Goal: Download file/media

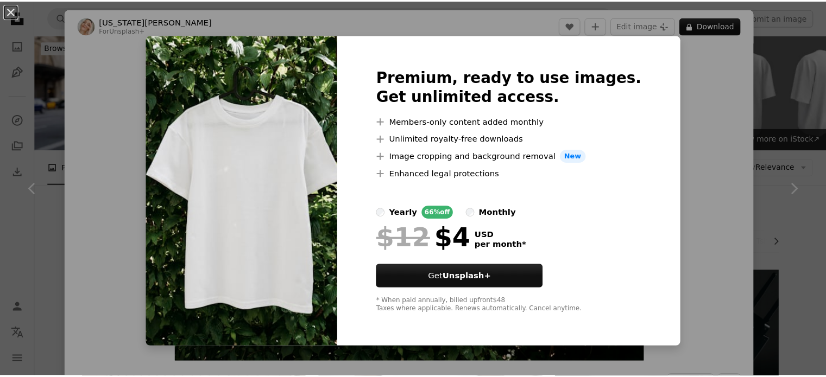
scroll to position [479, 0]
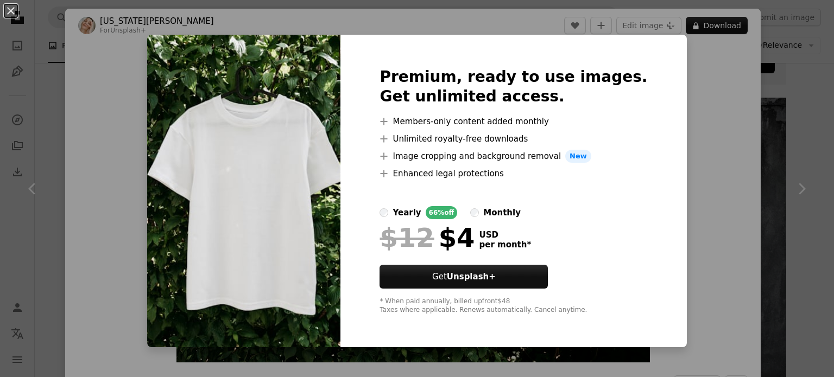
click at [712, 221] on div "An X shape Premium, ready to use images. Get unlimited access. A plus sign Memb…" at bounding box center [417, 188] width 834 height 377
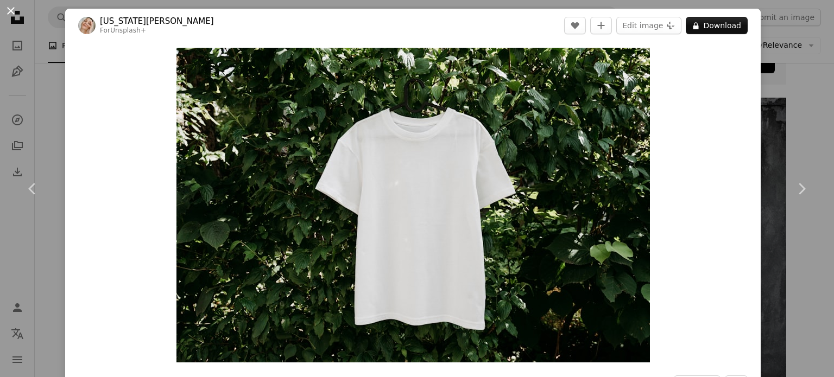
click at [9, 9] on button "An X shape" at bounding box center [10, 10] width 13 height 13
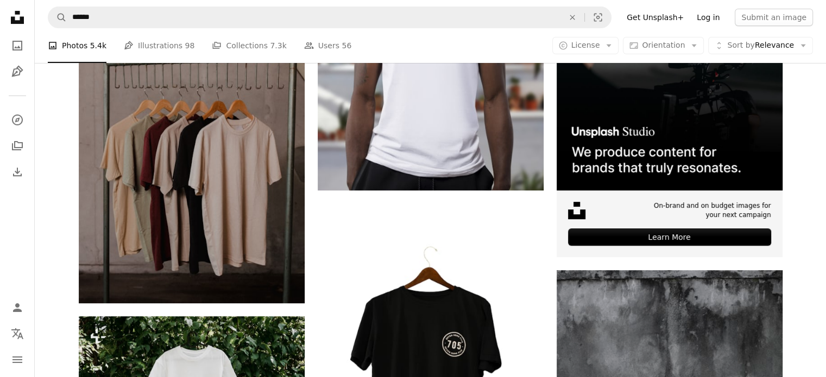
scroll to position [304, 0]
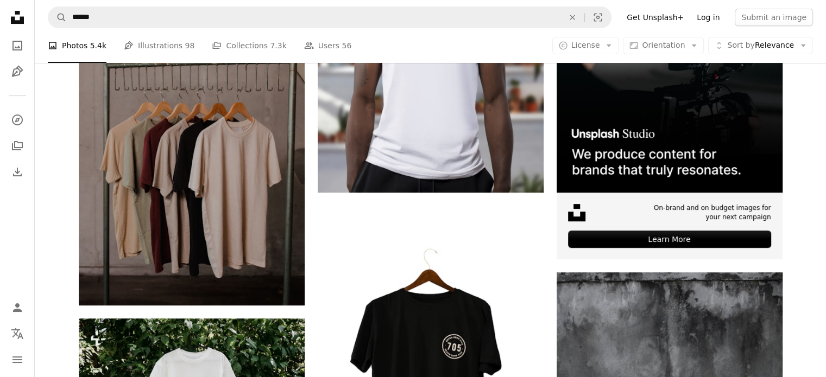
click at [709, 17] on link "Log in" at bounding box center [708, 17] width 36 height 17
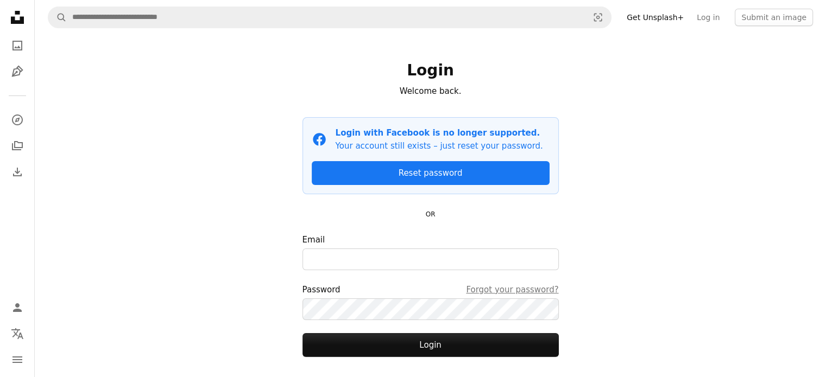
click at [386, 246] on div at bounding box center [430, 247] width 256 height 2
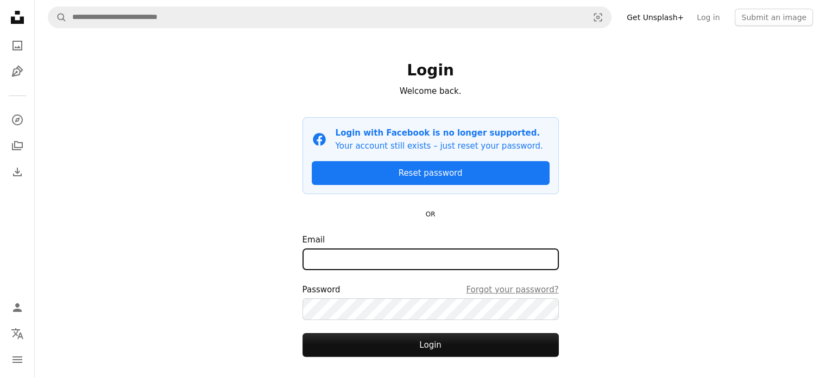
click at [386, 249] on input "Email" at bounding box center [430, 260] width 256 height 22
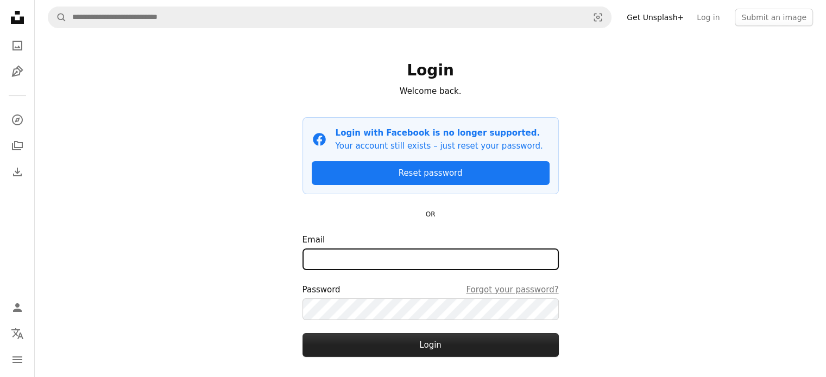
scroll to position [62, 0]
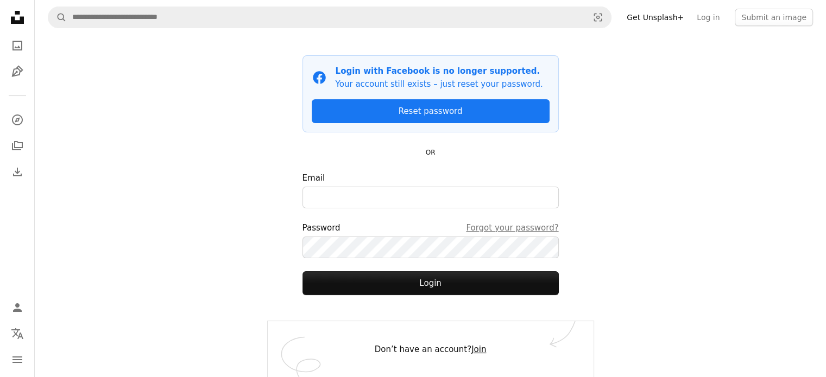
click at [473, 351] on link "Join" at bounding box center [478, 350] width 15 height 10
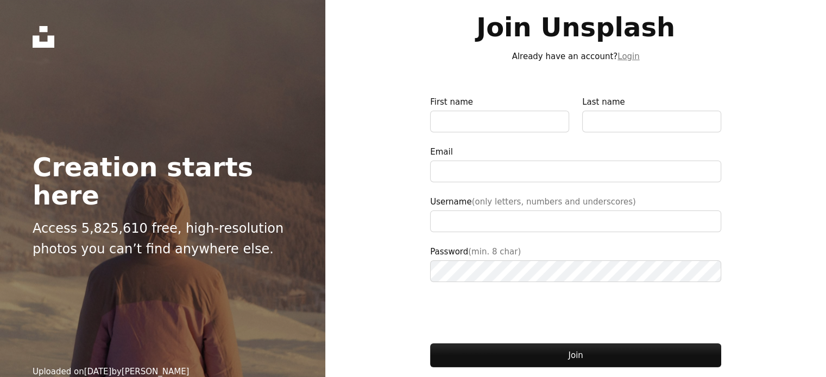
type input "**********"
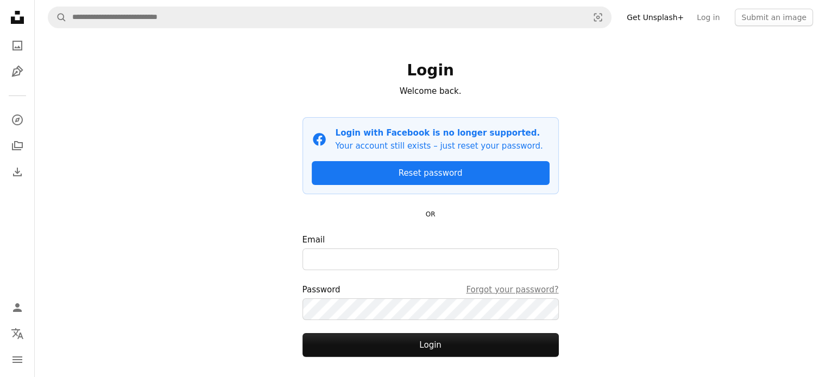
scroll to position [62, 0]
